Goal: Task Accomplishment & Management: Complete application form

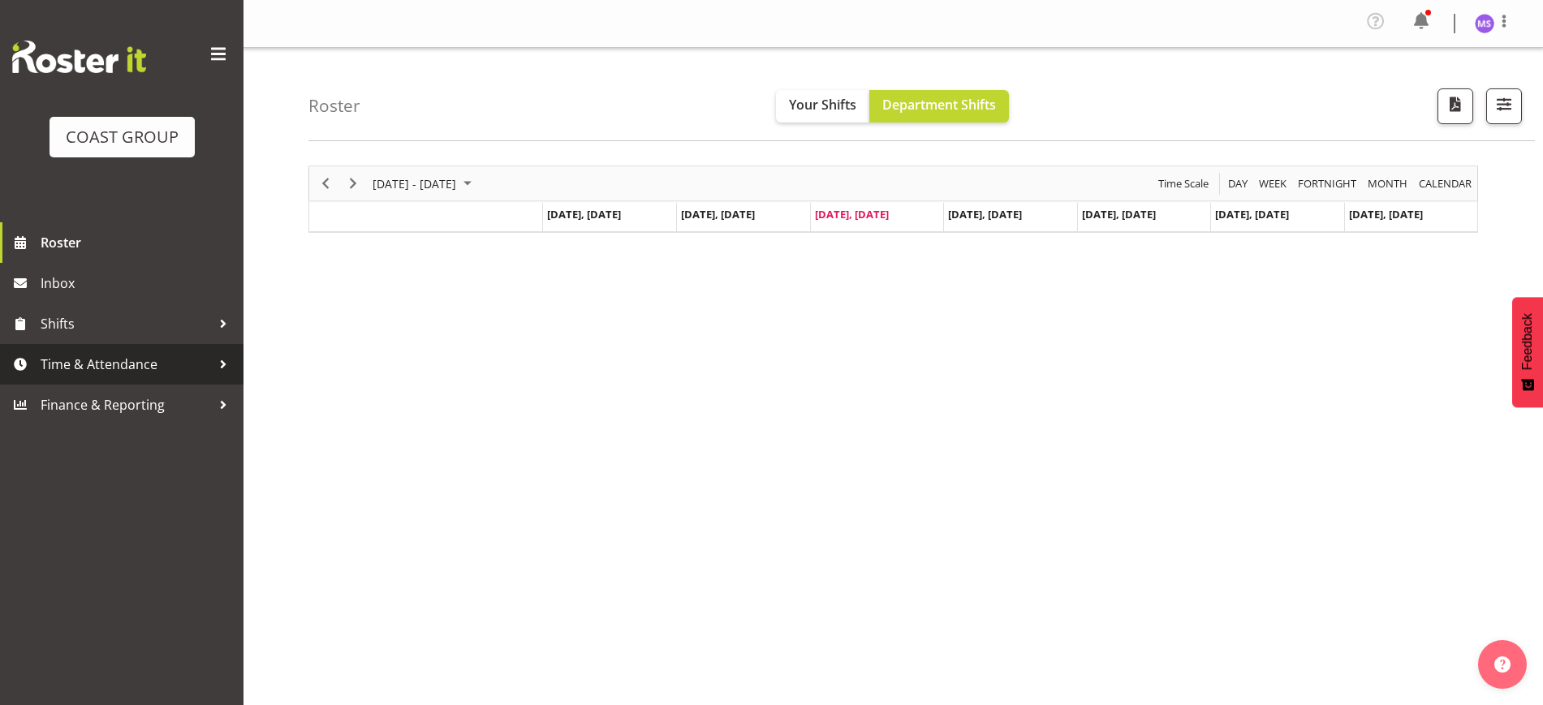
click at [110, 356] on span "Time & Attendance" at bounding box center [126, 364] width 170 height 24
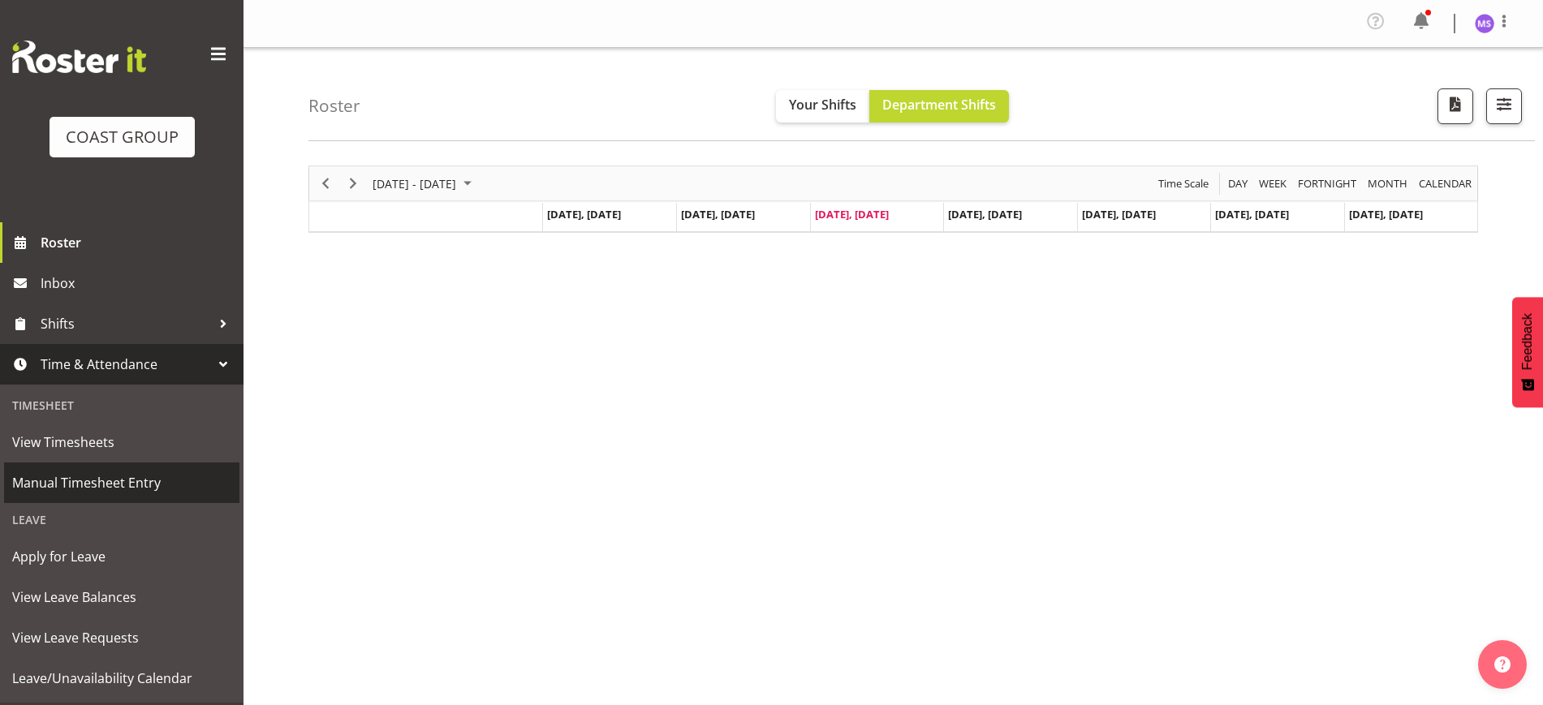
click at [158, 489] on span "Manual Timesheet Entry" at bounding box center [121, 483] width 219 height 24
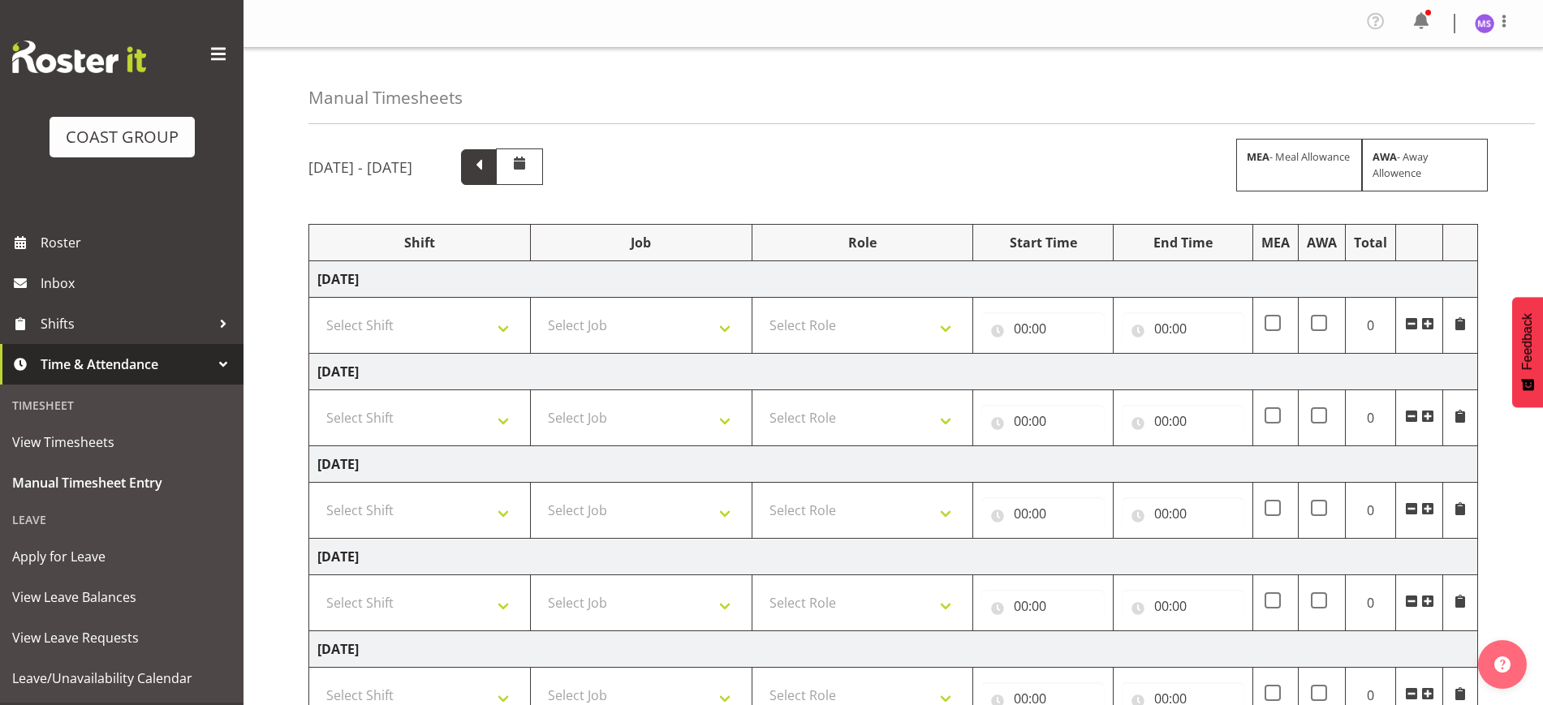
click at [489, 157] on span at bounding box center [478, 165] width 21 height 21
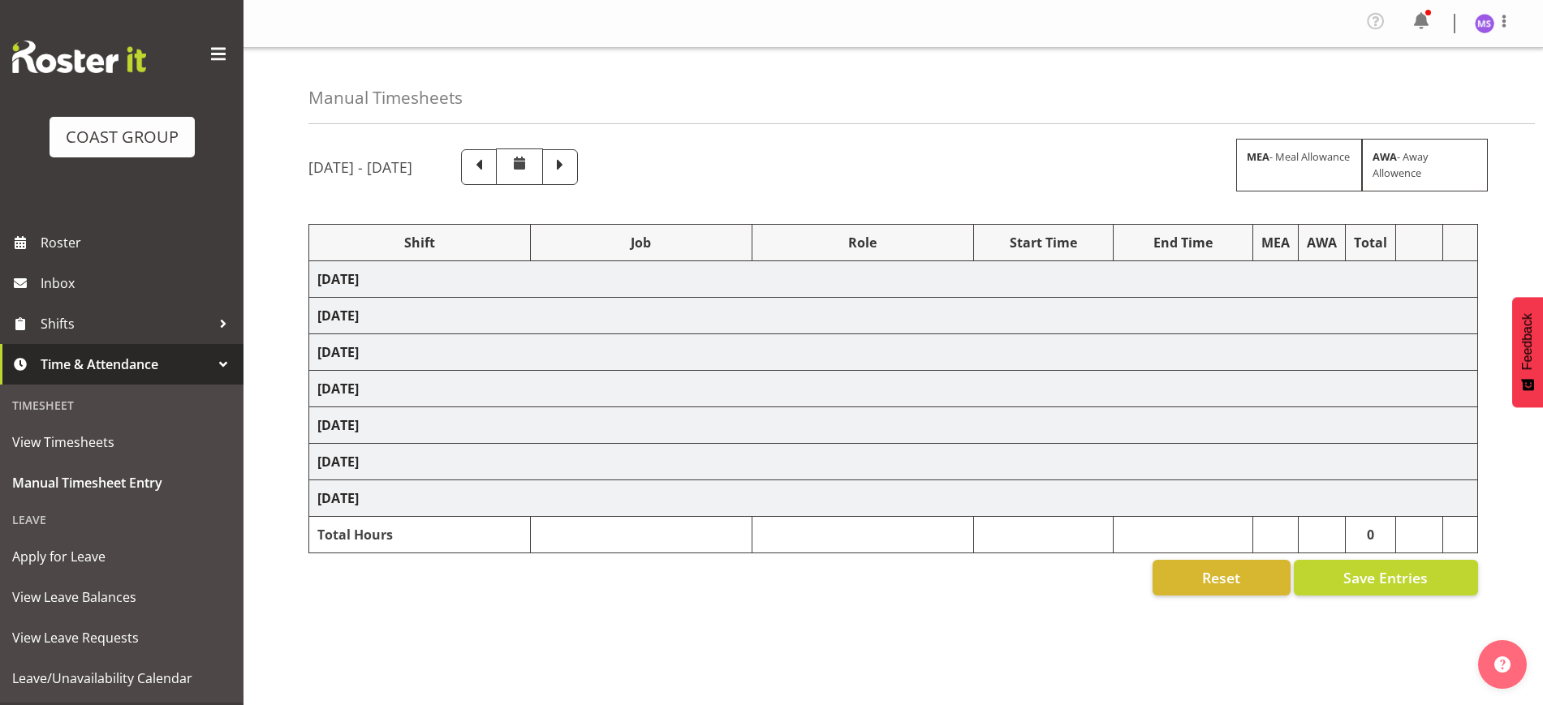
select select "1321"
select select "9204"
select select "1321"
select select "10204"
select select "1321"
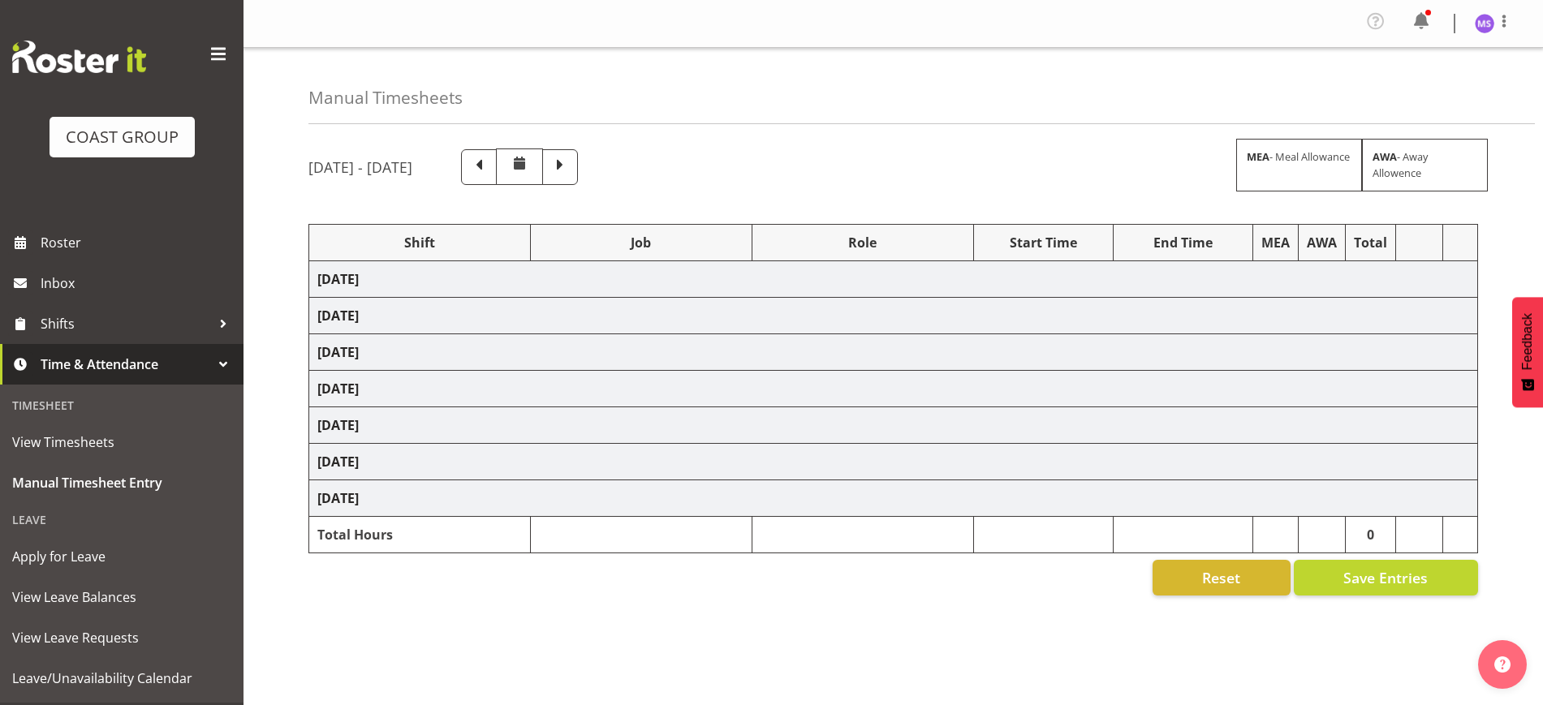
select select "10556"
select select "1321"
select select "10515"
select select "1321"
select select "9204"
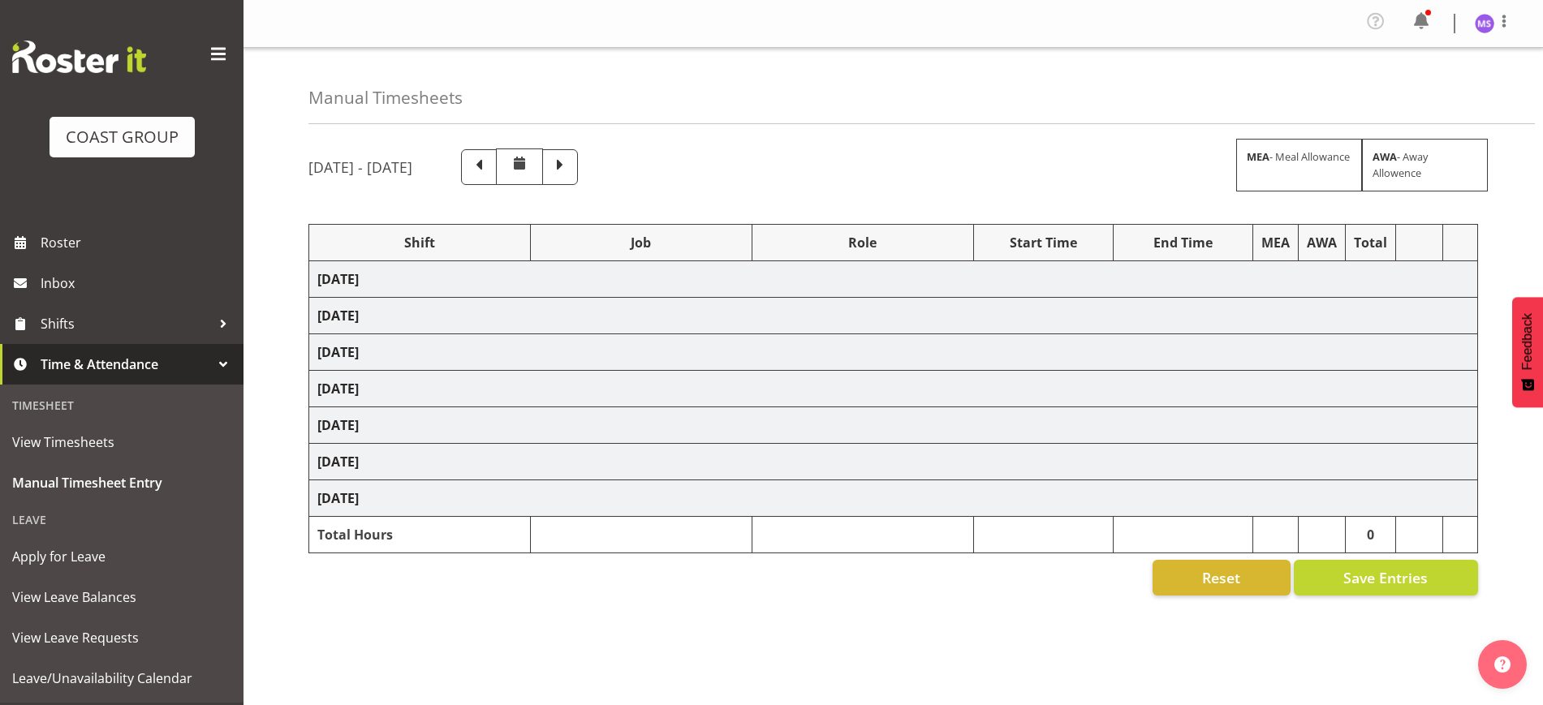
select select "1321"
select select "10237"
select select "1321"
select select "10515"
select select "1321"
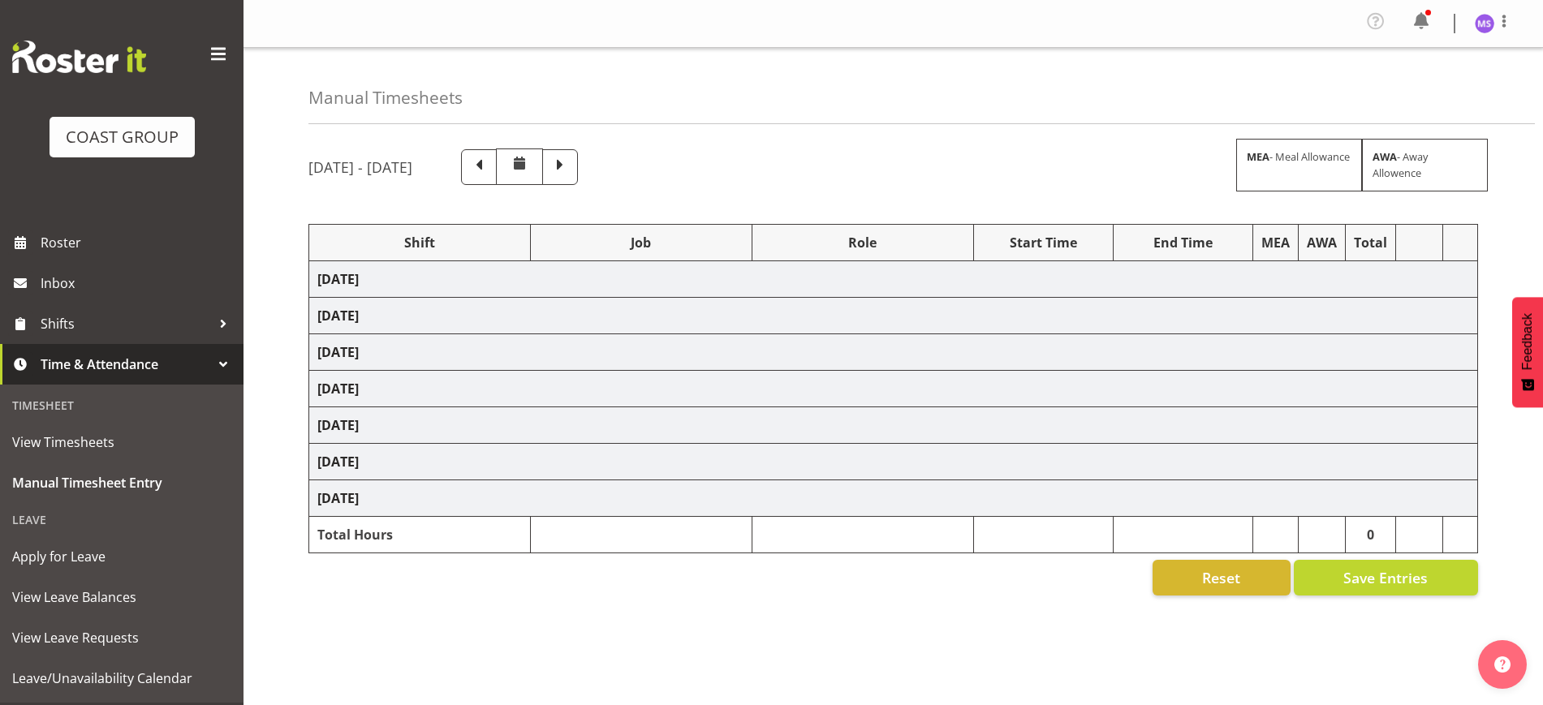
select select "10209"
select select "1321"
select select "10237"
select select "1321"
select select "10596"
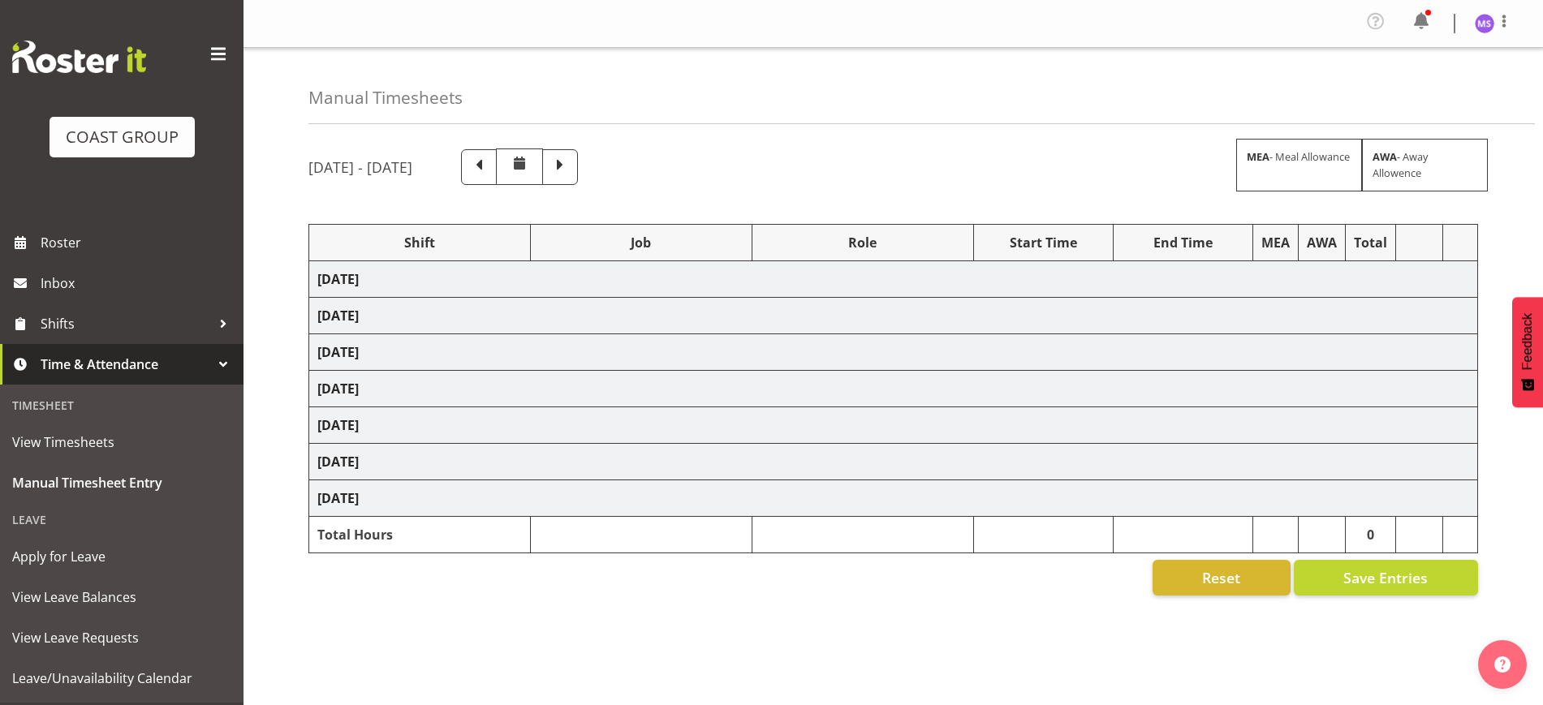
select select "1321"
select select "10565"
select select "1321"
select select "69"
select select "1321"
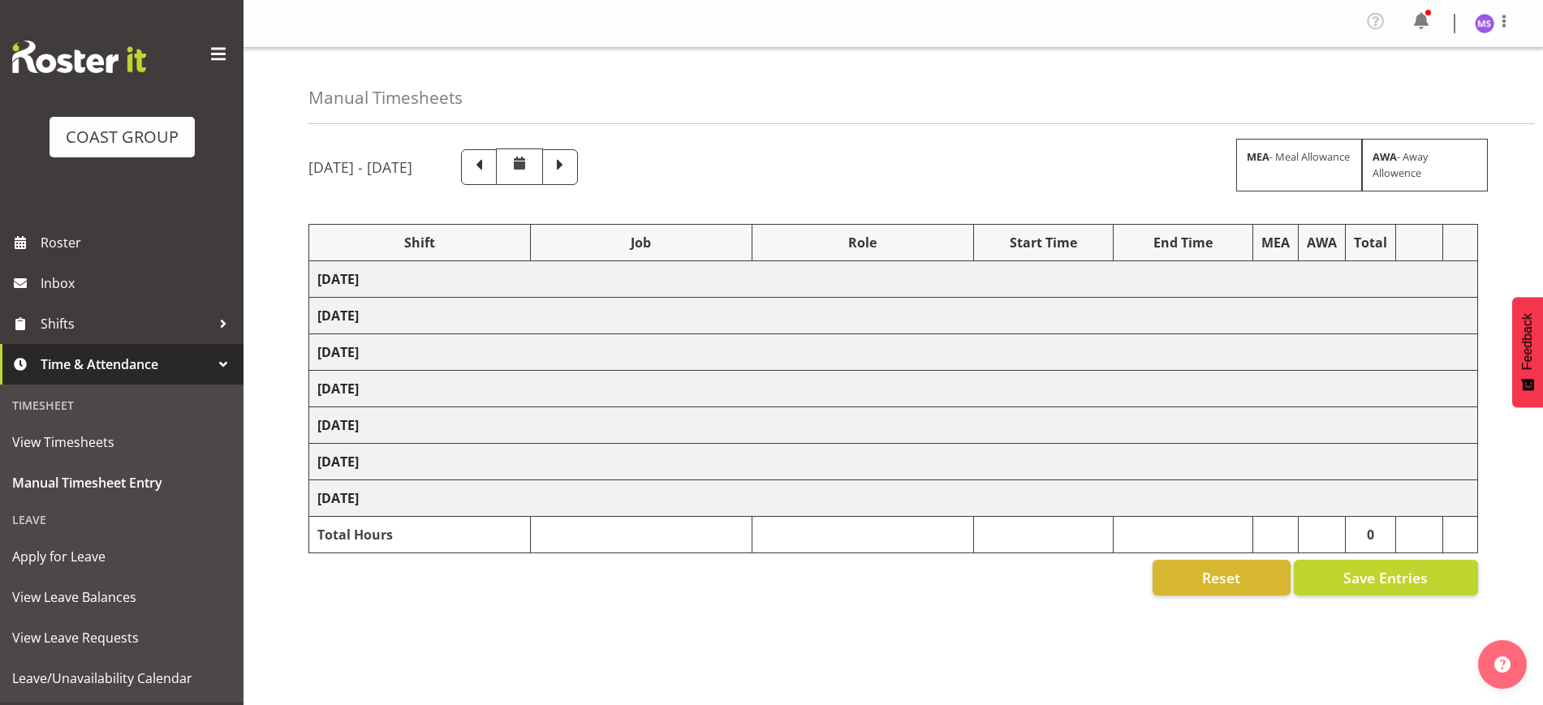
select select "10543"
select select "1321"
select select "10607"
select select "1321"
select select "10209"
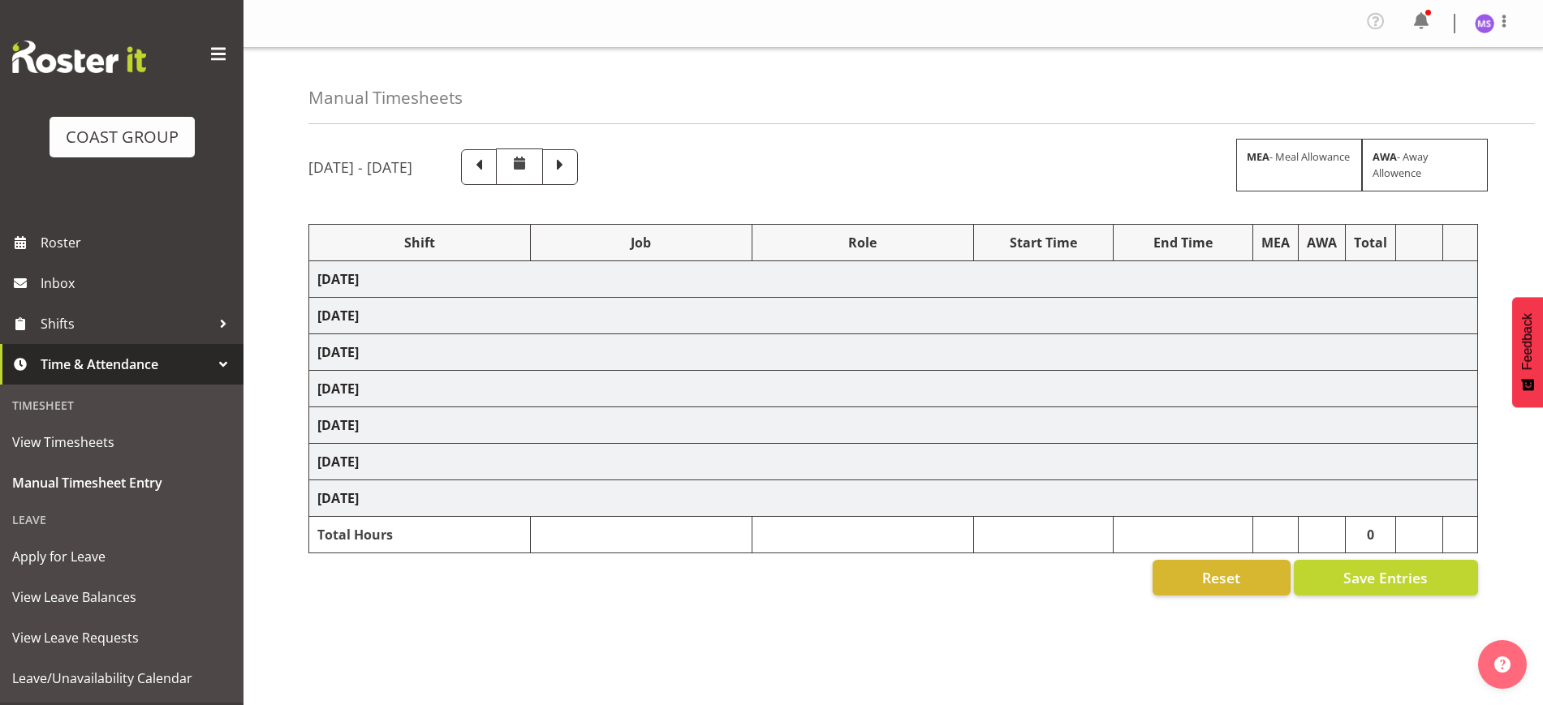
select select "1321"
select select "10237"
select select "1321"
select select "8963"
select select "1321"
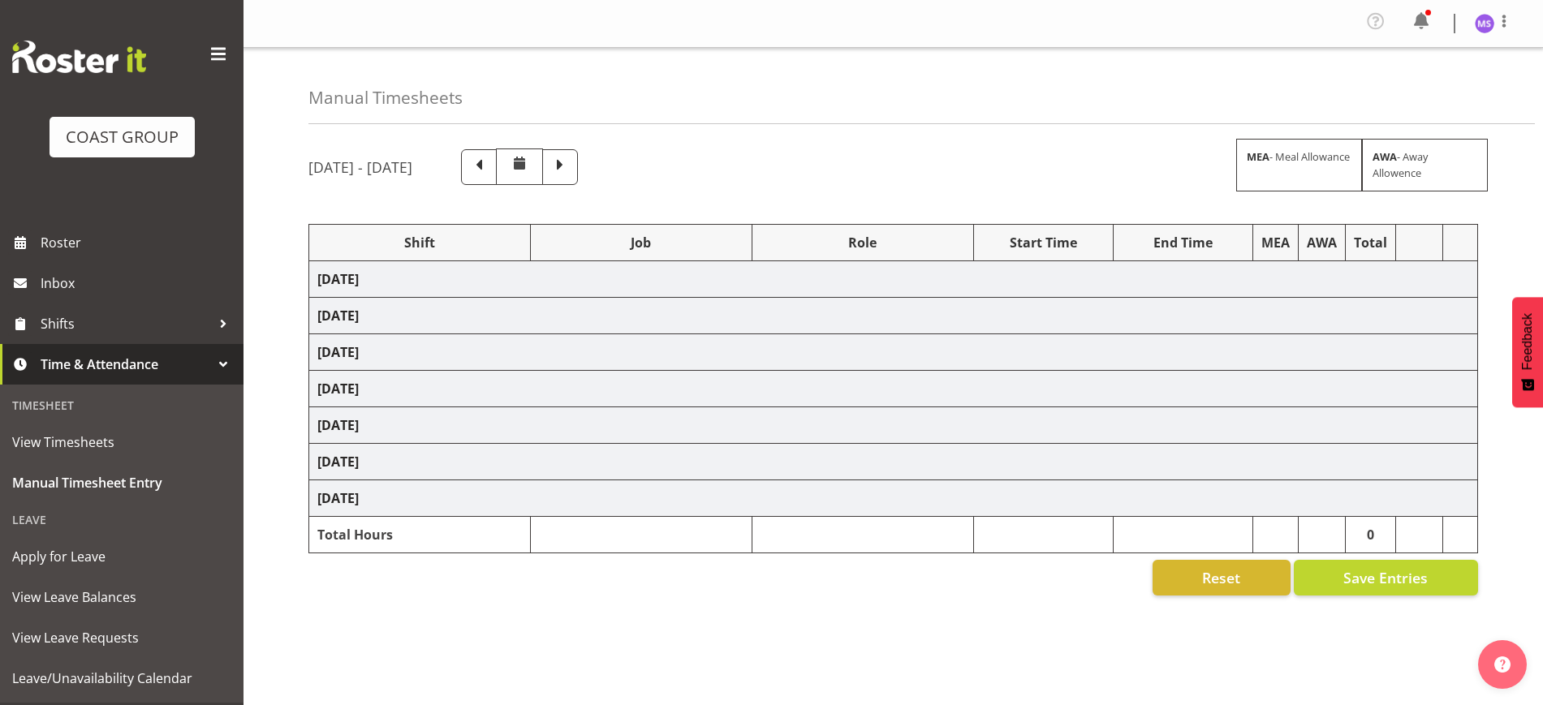
select select "10610"
select select "1321"
select select "10596"
select select "1321"
select select "10515"
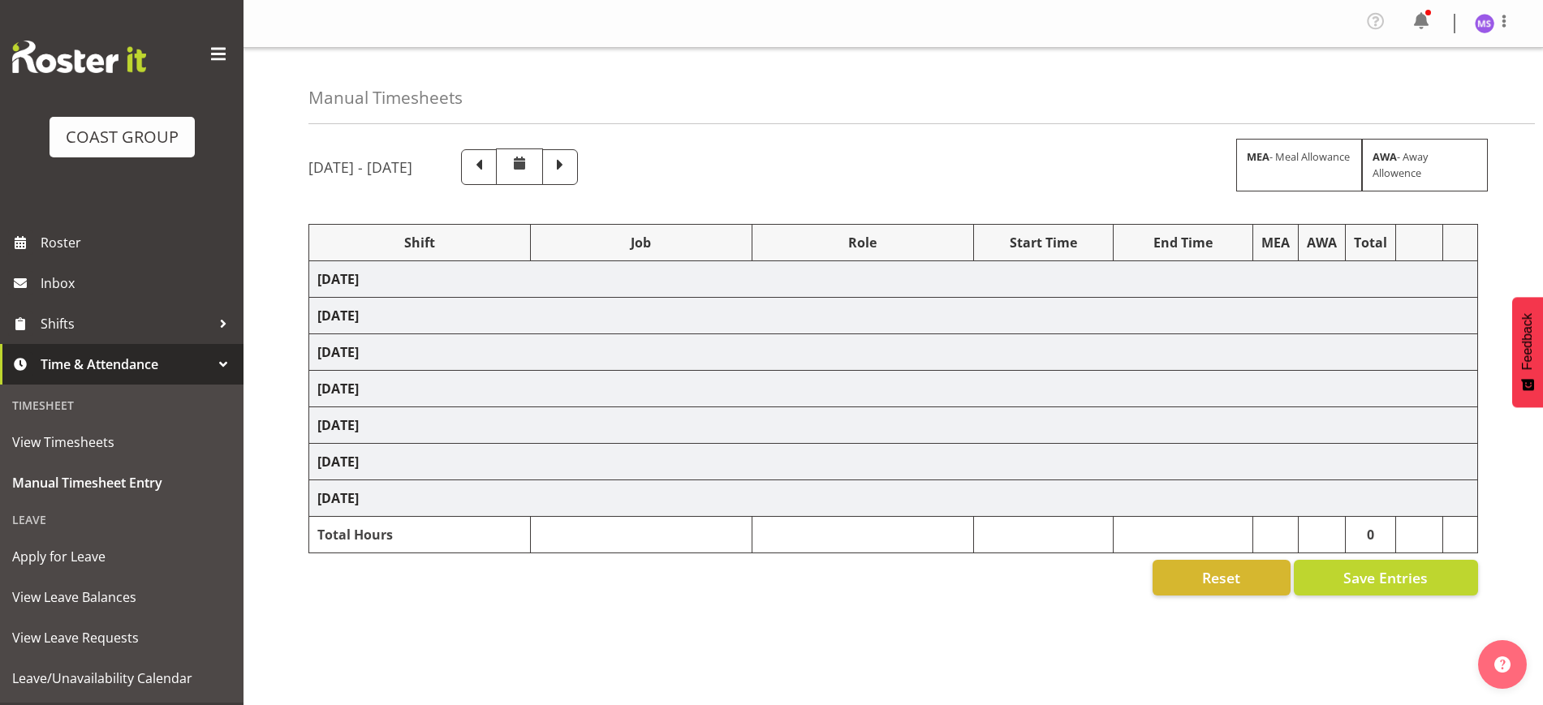
select select "1321"
select select "10559"
select select "1321"
select select "10237"
select select "1321"
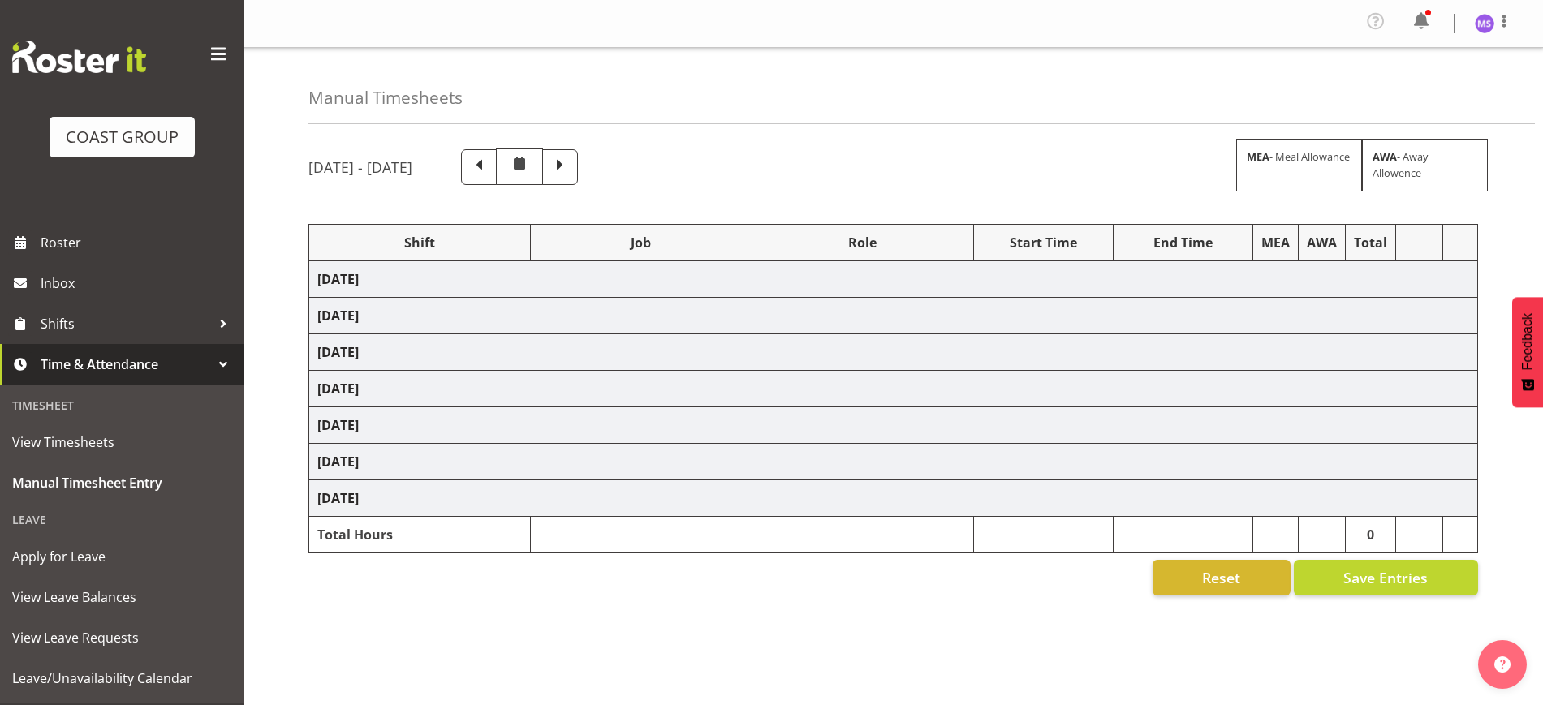
select select "9028"
select select "1321"
select select "10479"
select select "1321"
select select "10571"
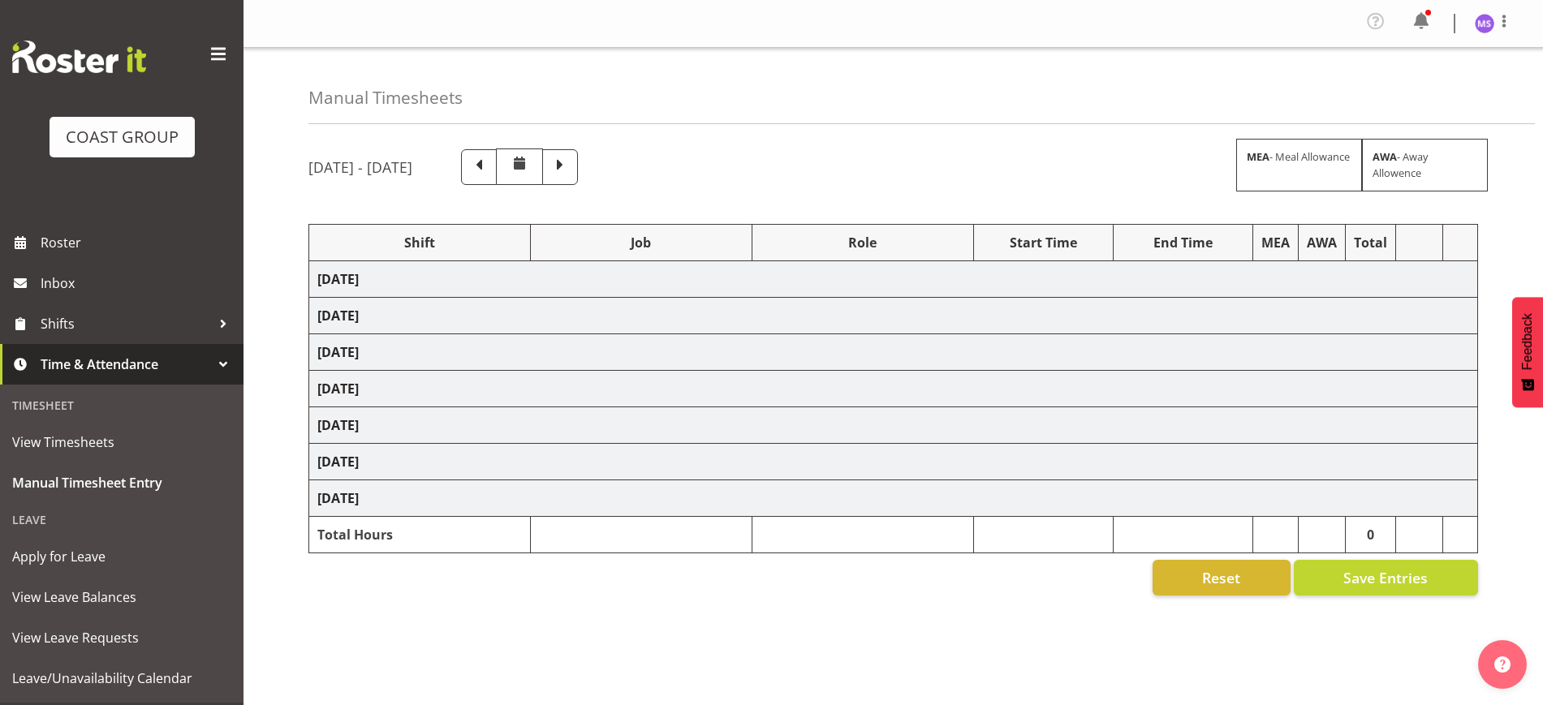
select select "1321"
select select "10620"
select select "1321"
select select "10619"
select select "1321"
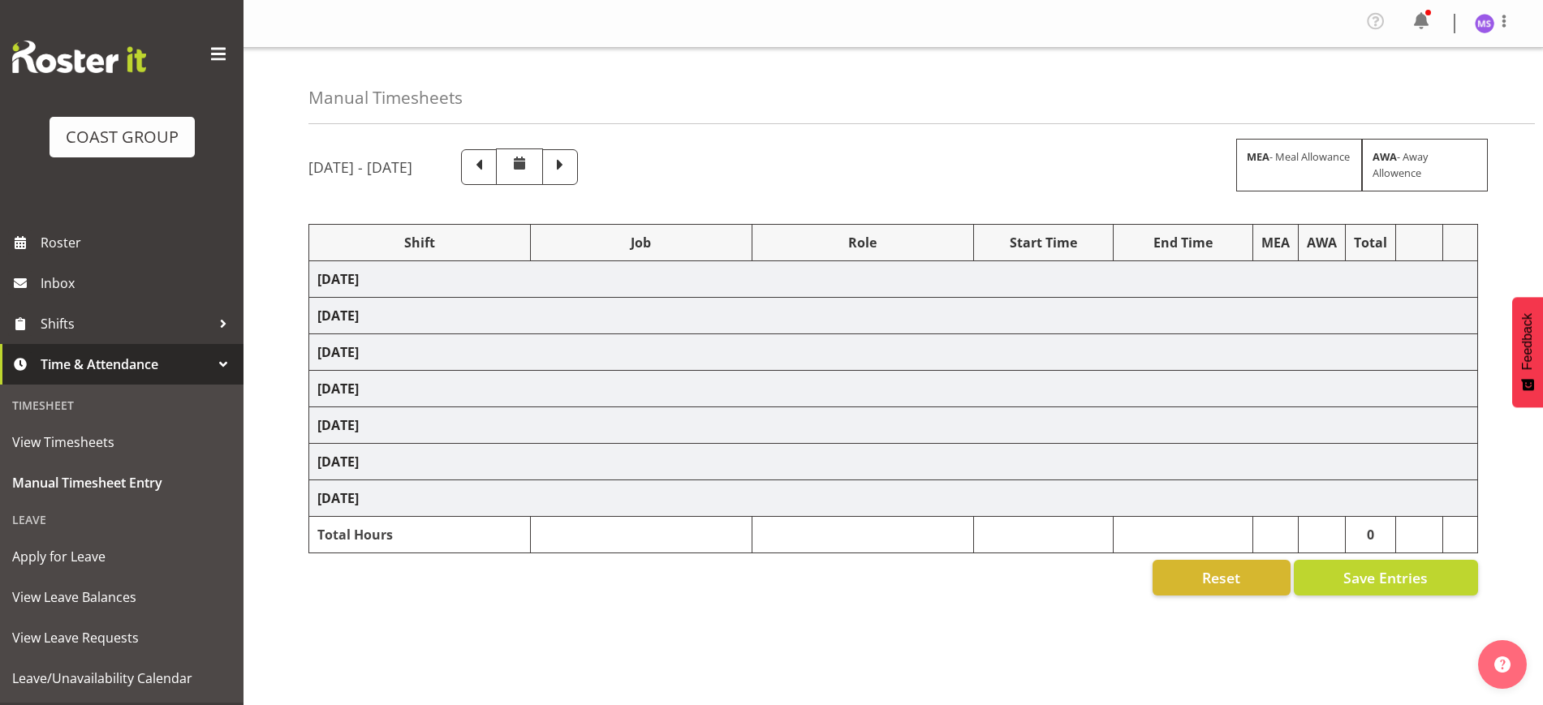
select select "10628"
select select "1321"
select select "9028"
select select "1321"
select select "9358"
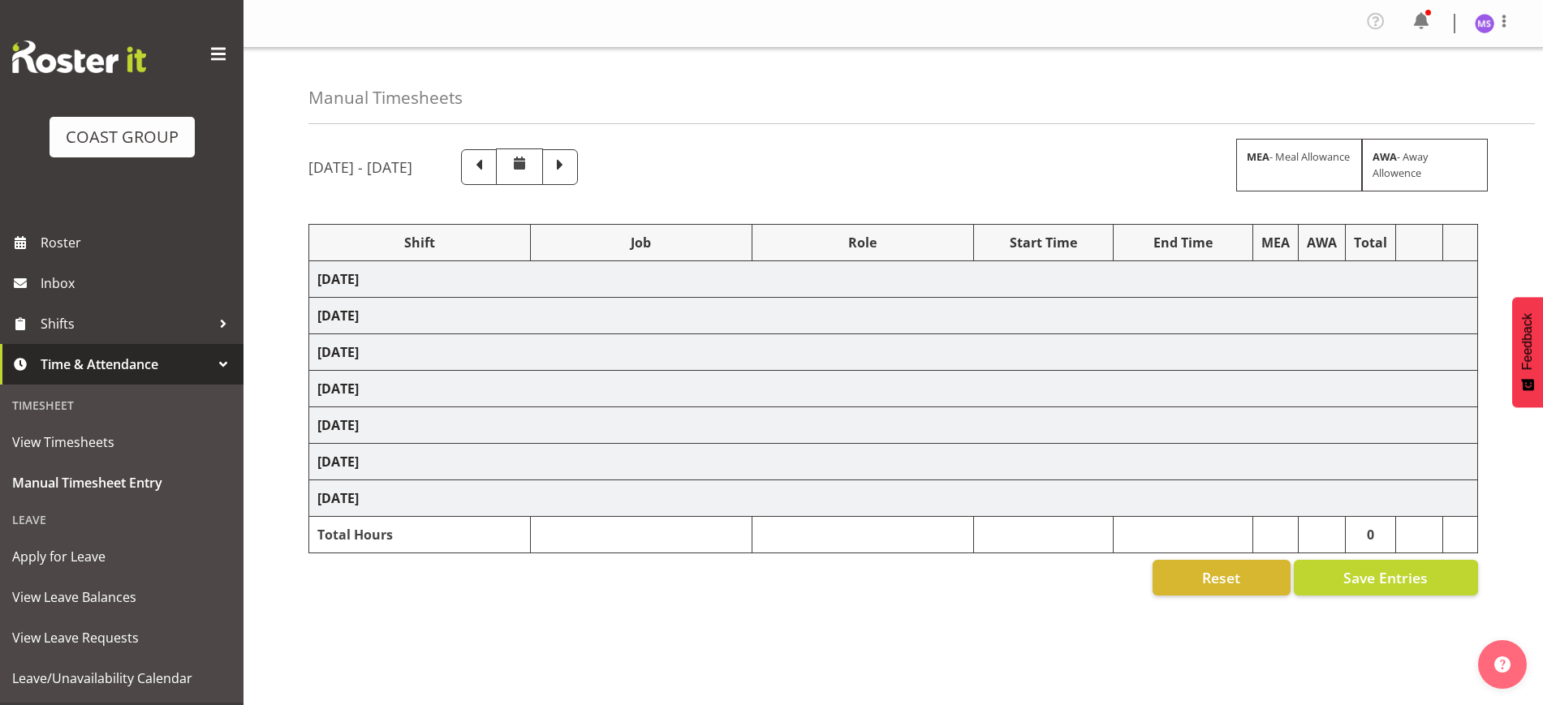
select select "1321"
select select "10572"
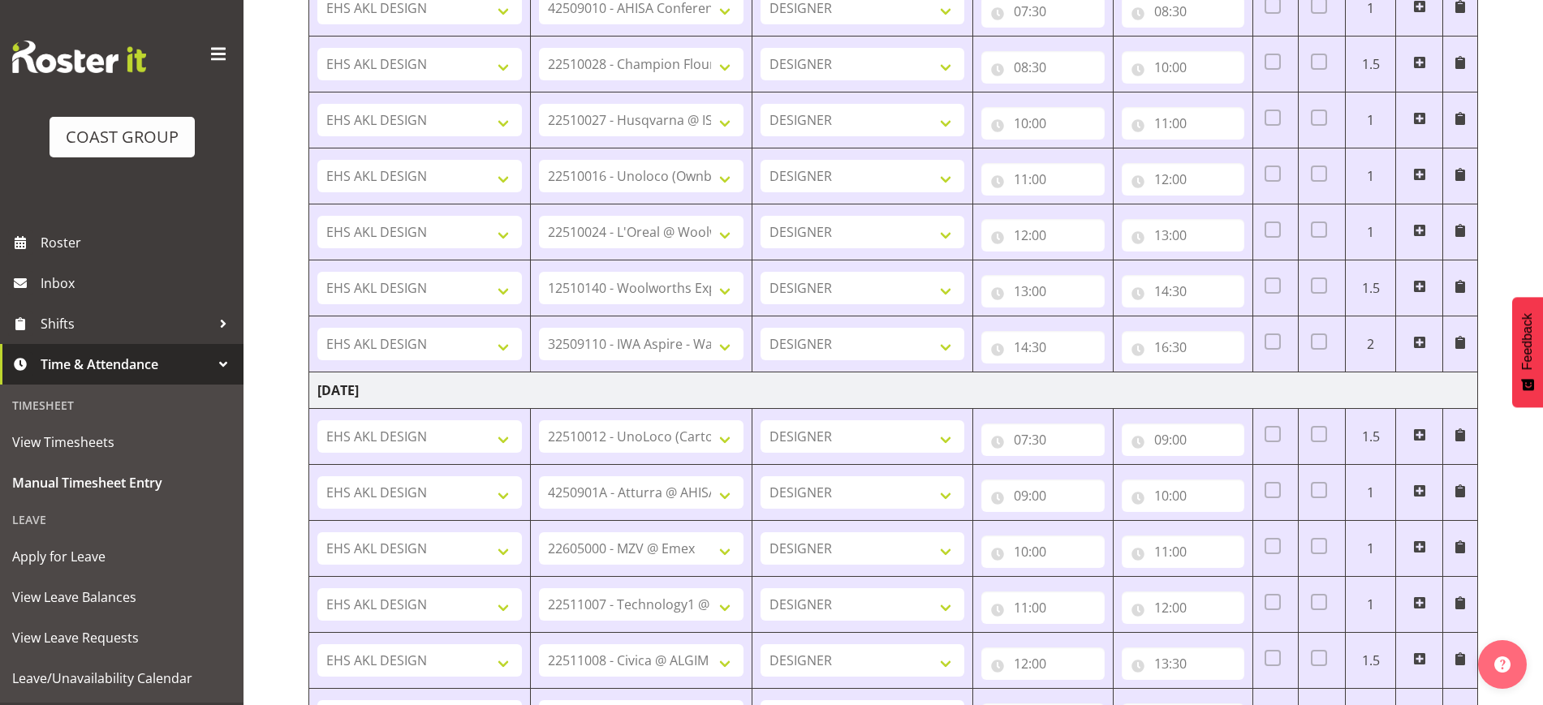
scroll to position [1766, 0]
